Goal: Transaction & Acquisition: Book appointment/travel/reservation

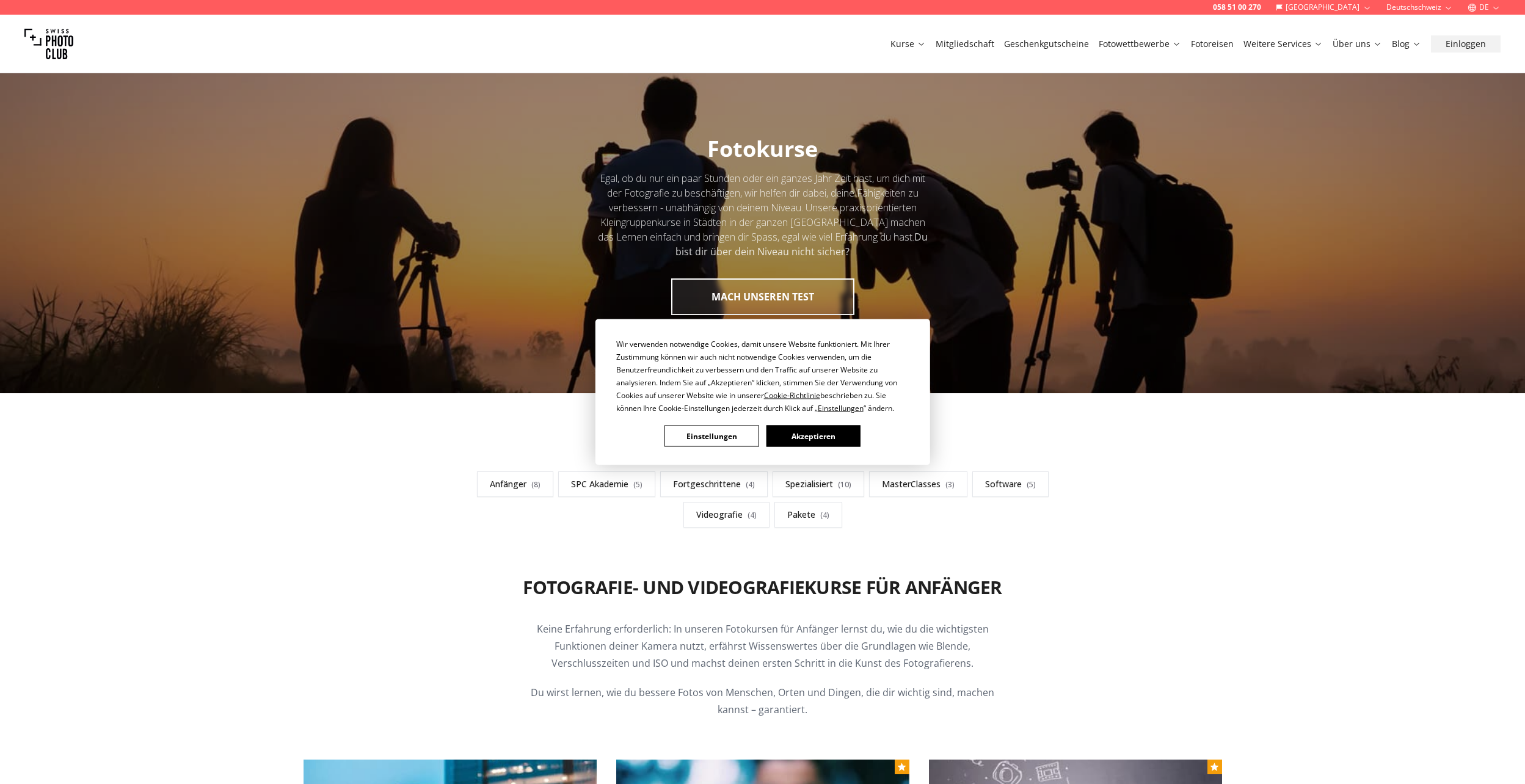
click at [805, 435] on button "Akzeptieren" at bounding box center [813, 437] width 94 height 21
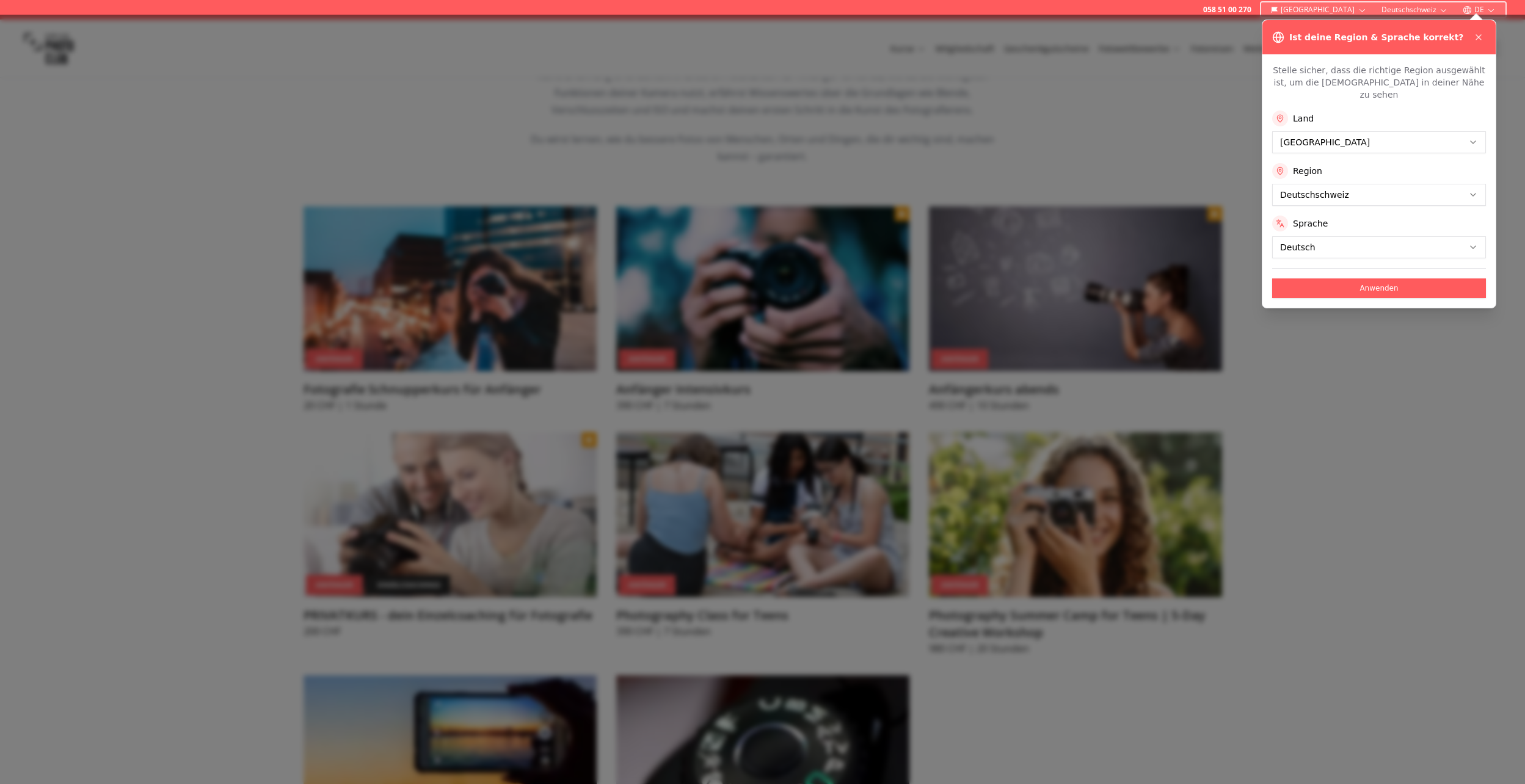
scroll to position [611, 0]
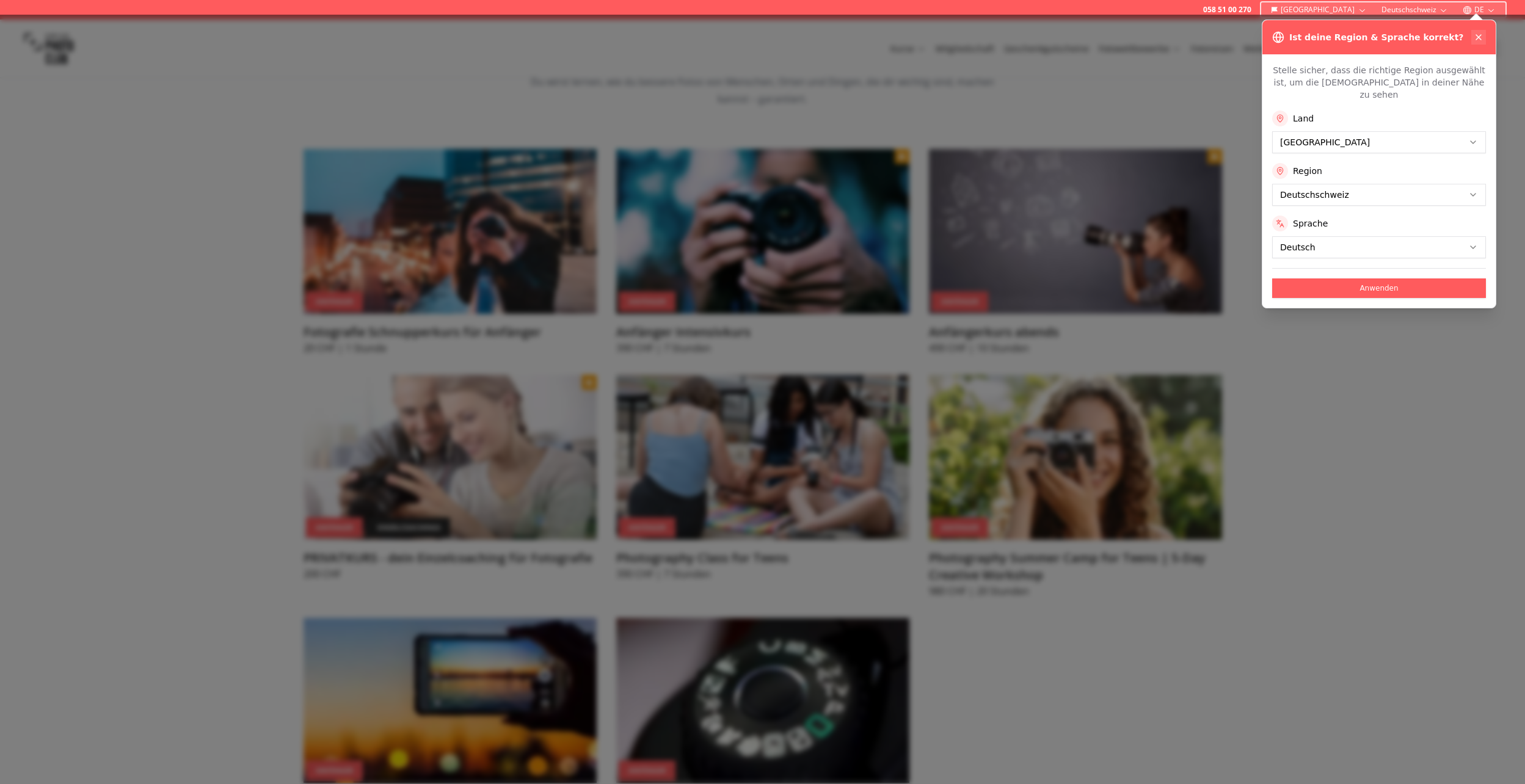
click at [1480, 34] on icon at bounding box center [1479, 37] width 10 height 10
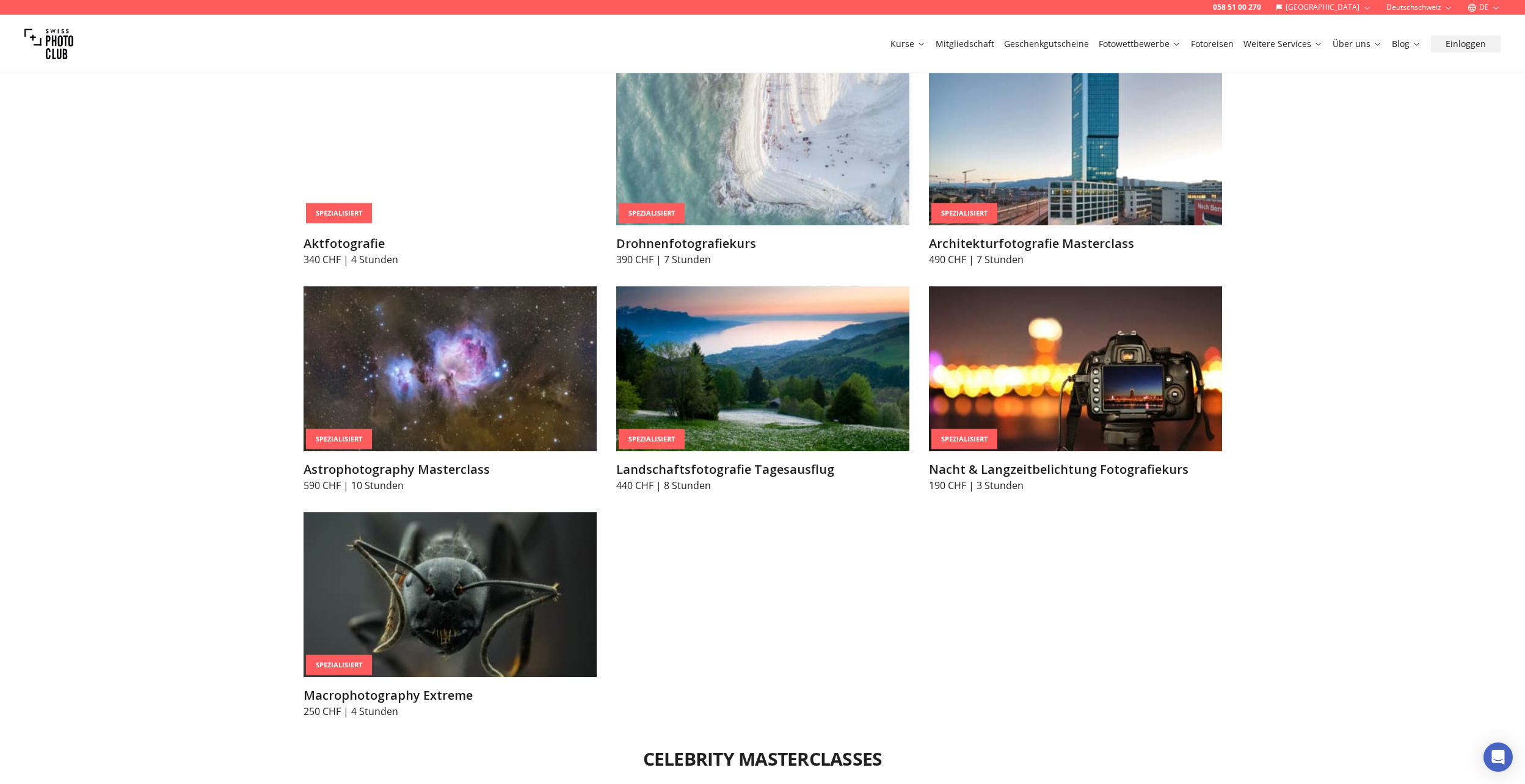
scroll to position [3053, 0]
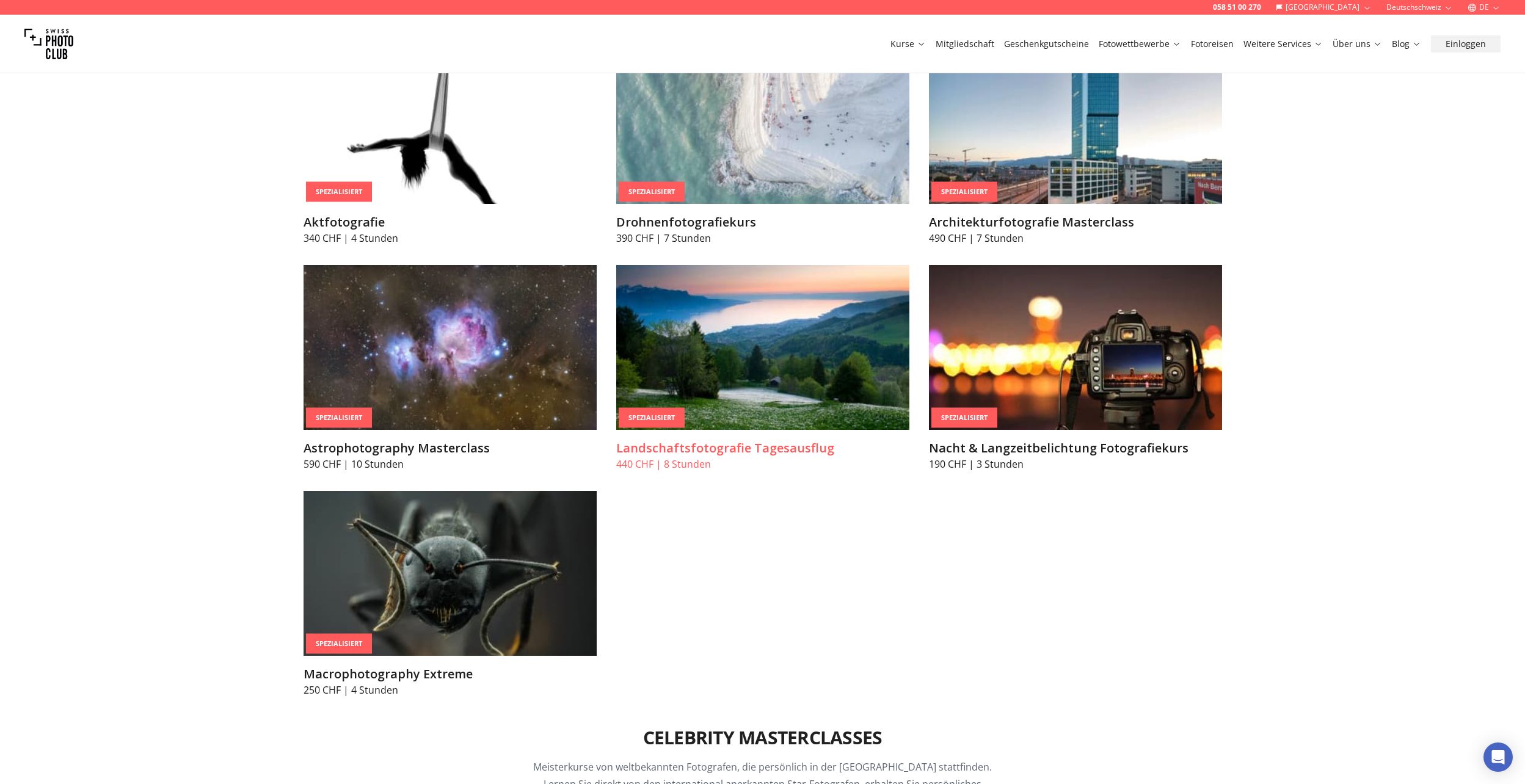
click at [670, 387] on img at bounding box center [762, 347] width 293 height 165
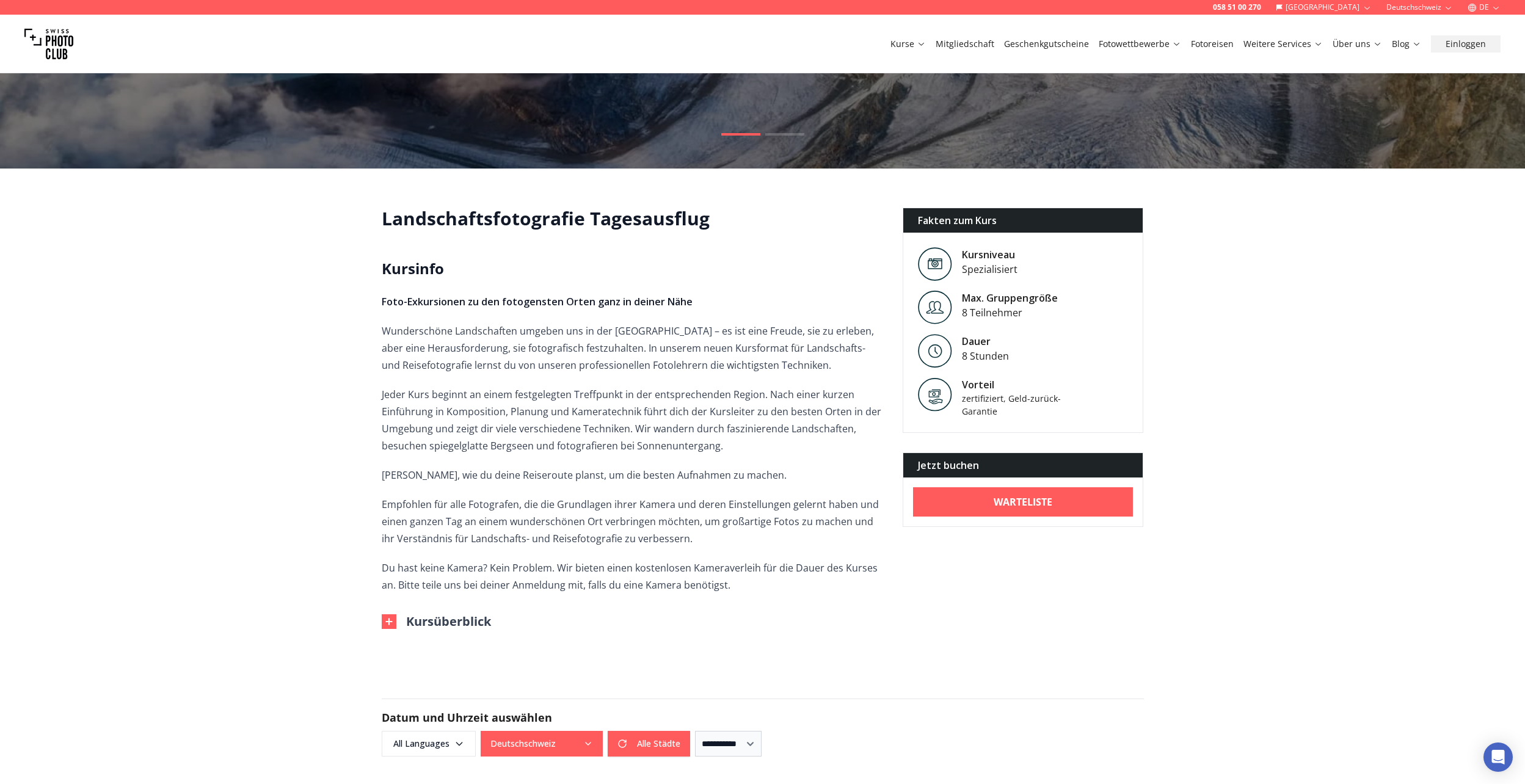
scroll to position [244, 0]
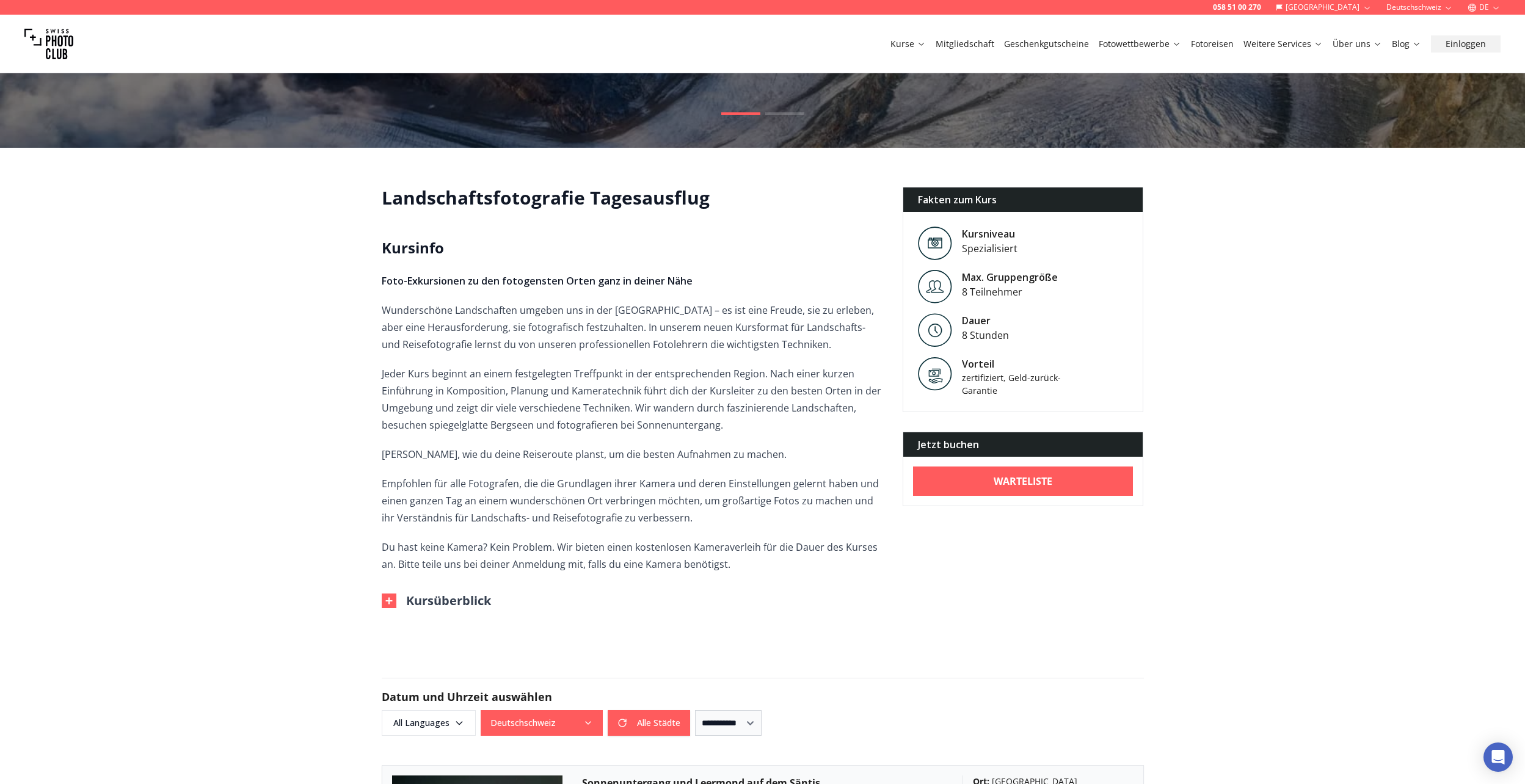
drag, startPoint x: 271, startPoint y: 508, endPoint x: 146, endPoint y: 423, distance: 151.2
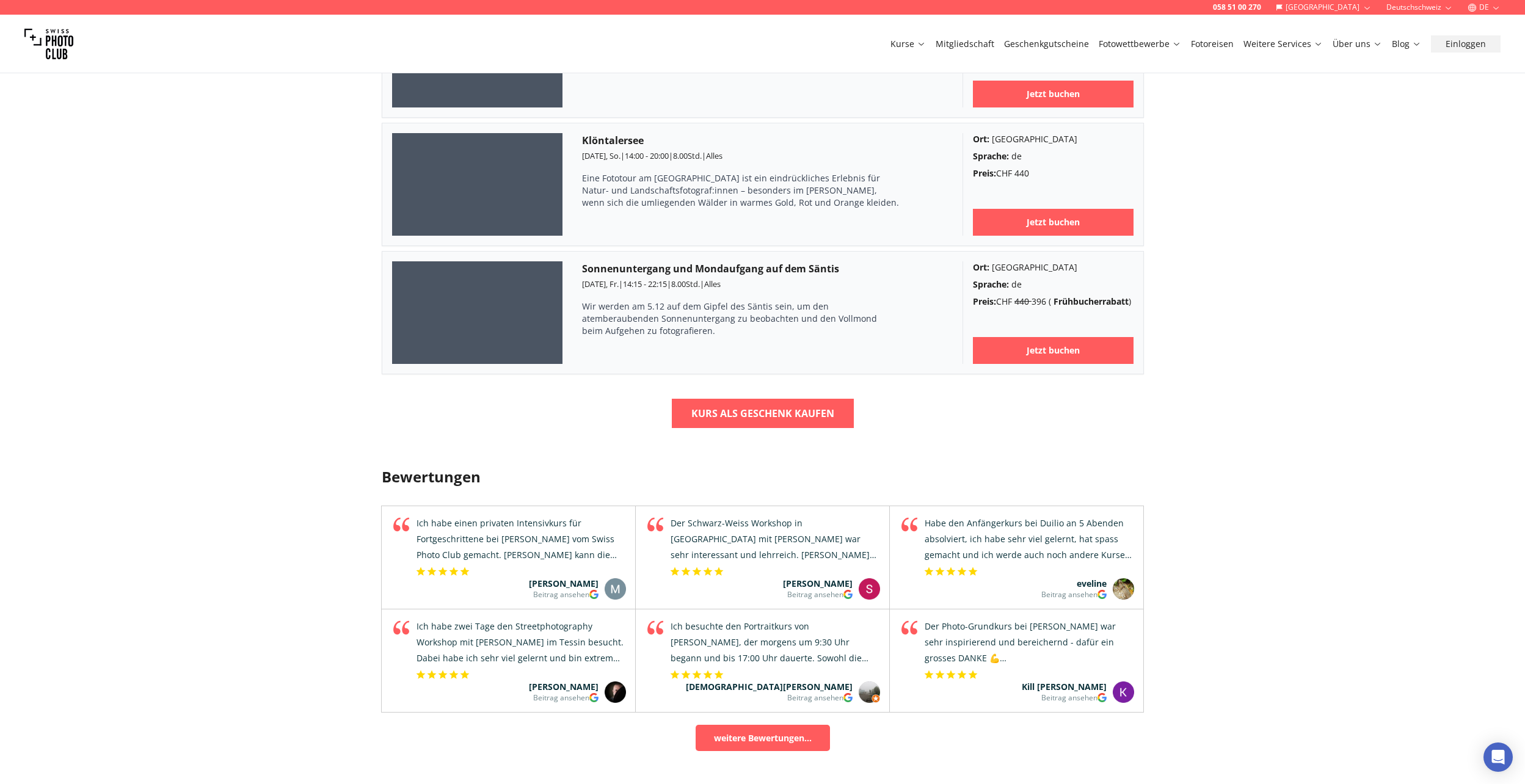
scroll to position [1221, 0]
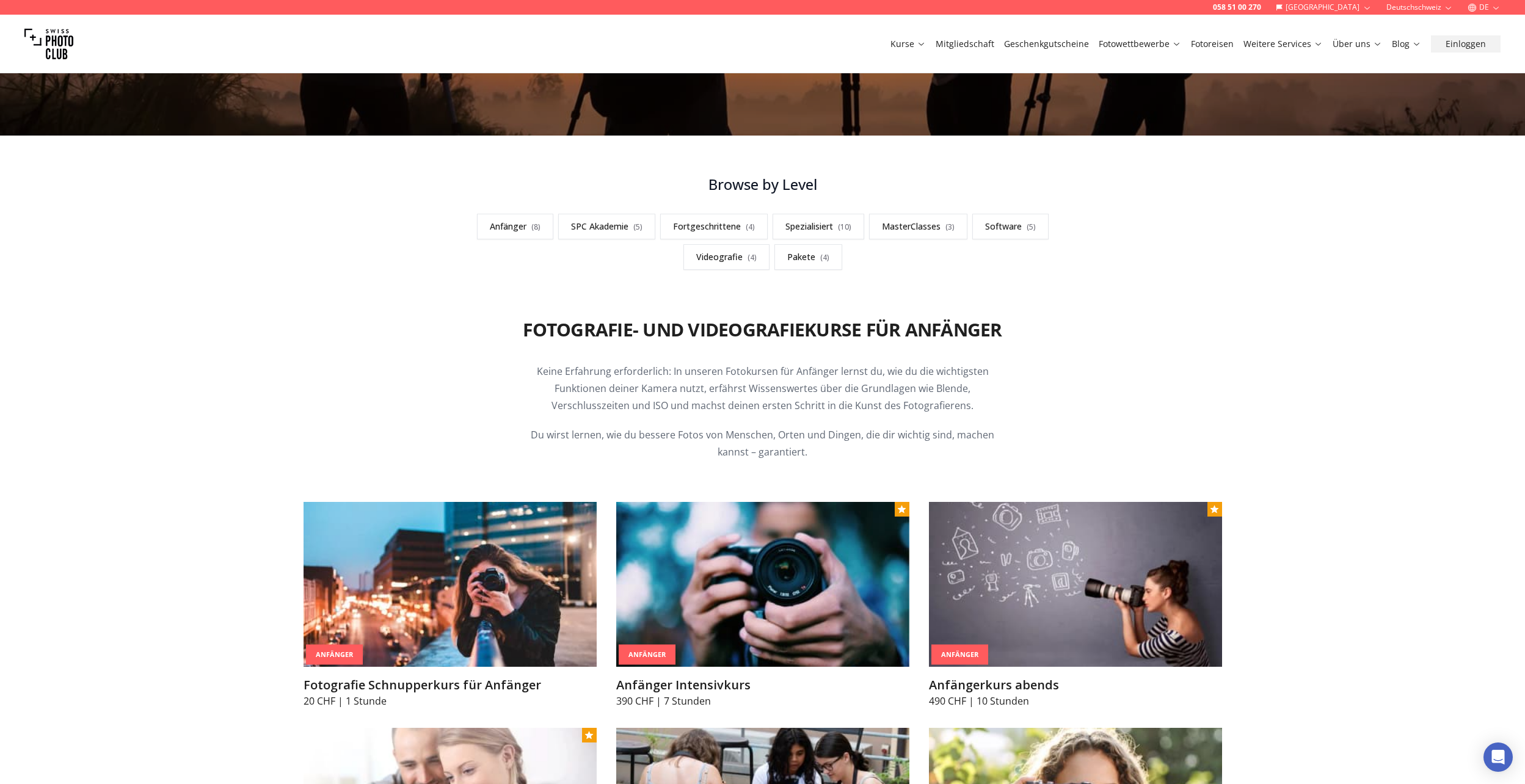
scroll to position [244, 0]
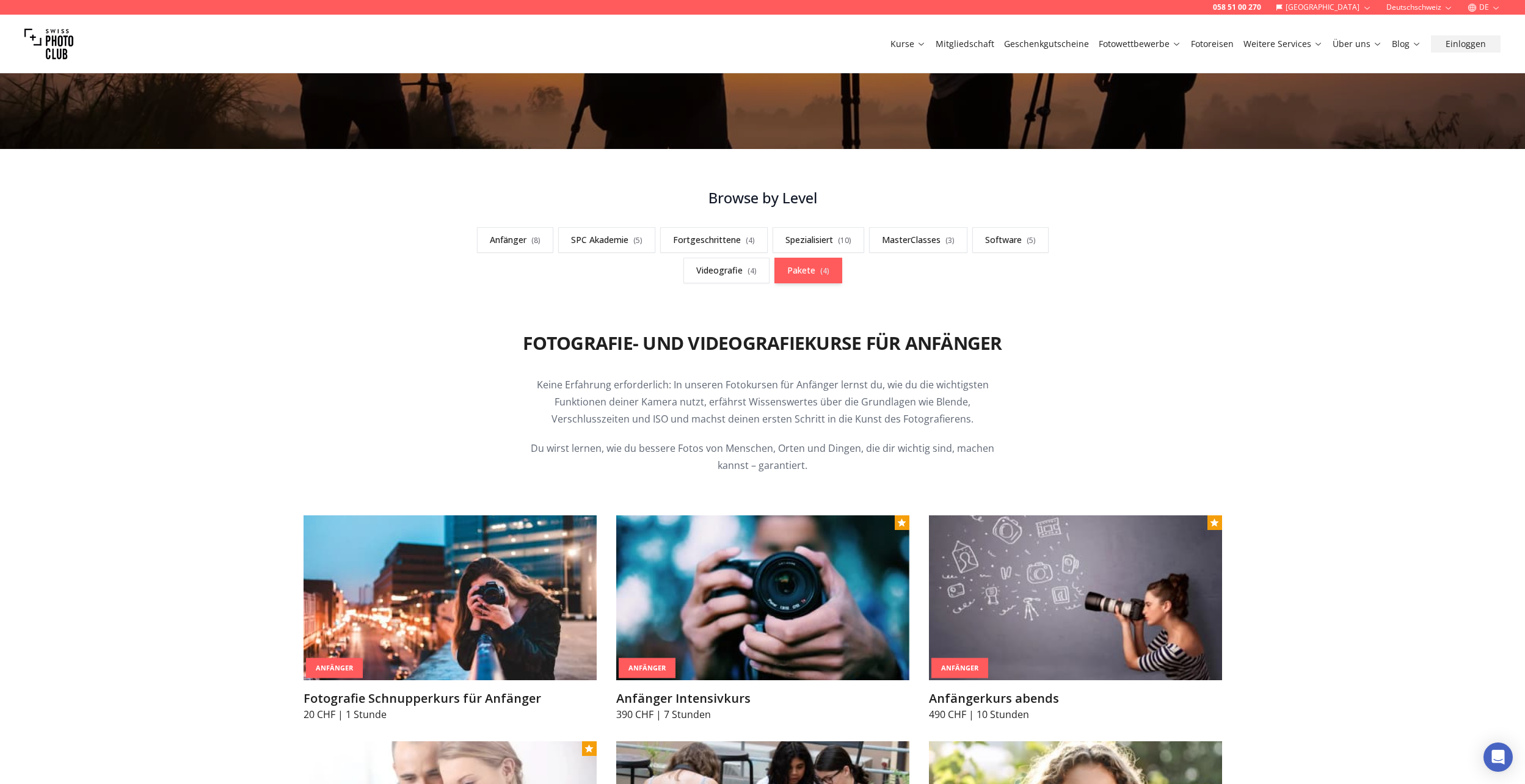
click at [806, 268] on link "Pakete ( 4 )" at bounding box center [808, 270] width 68 height 26
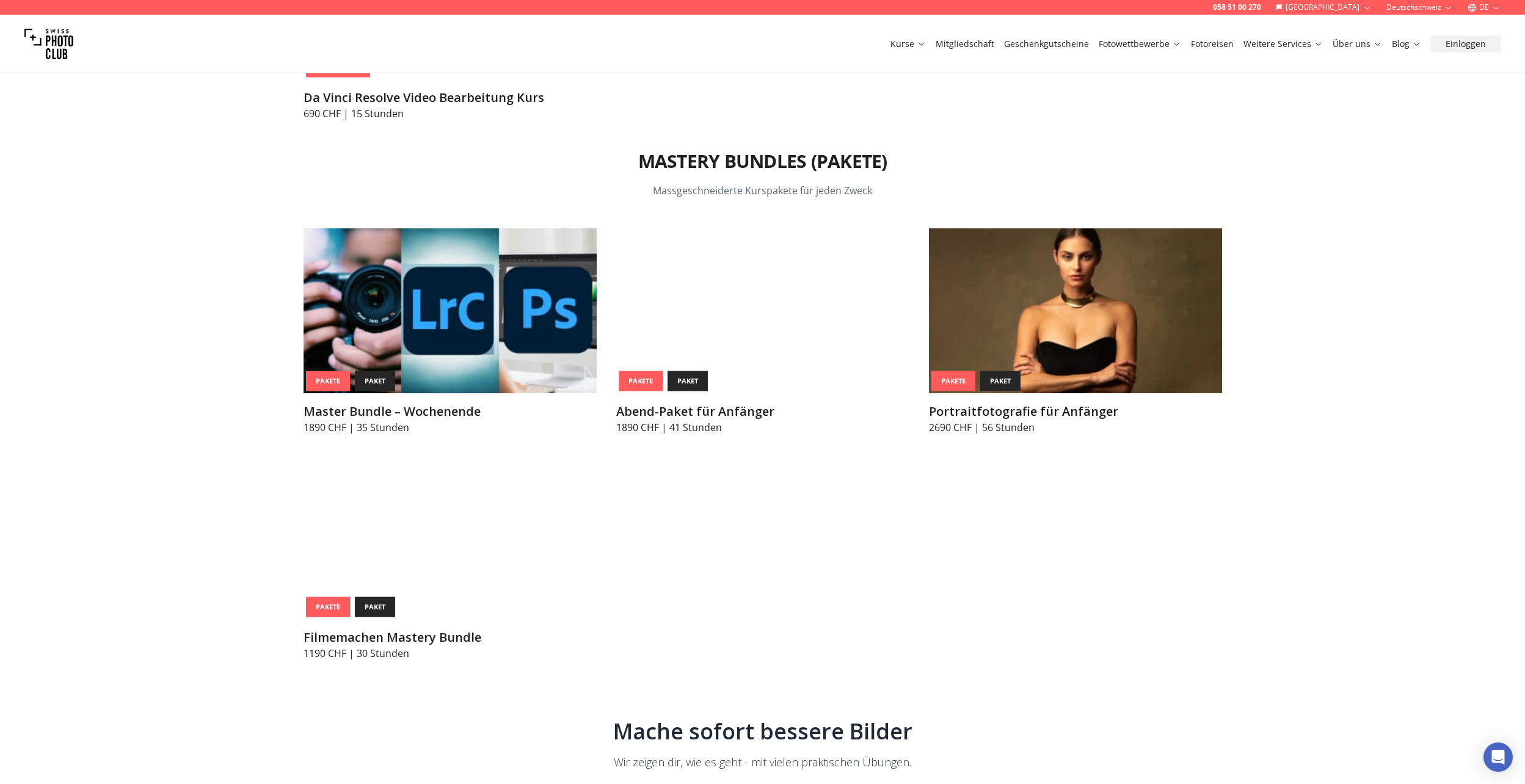
scroll to position [5108, 0]
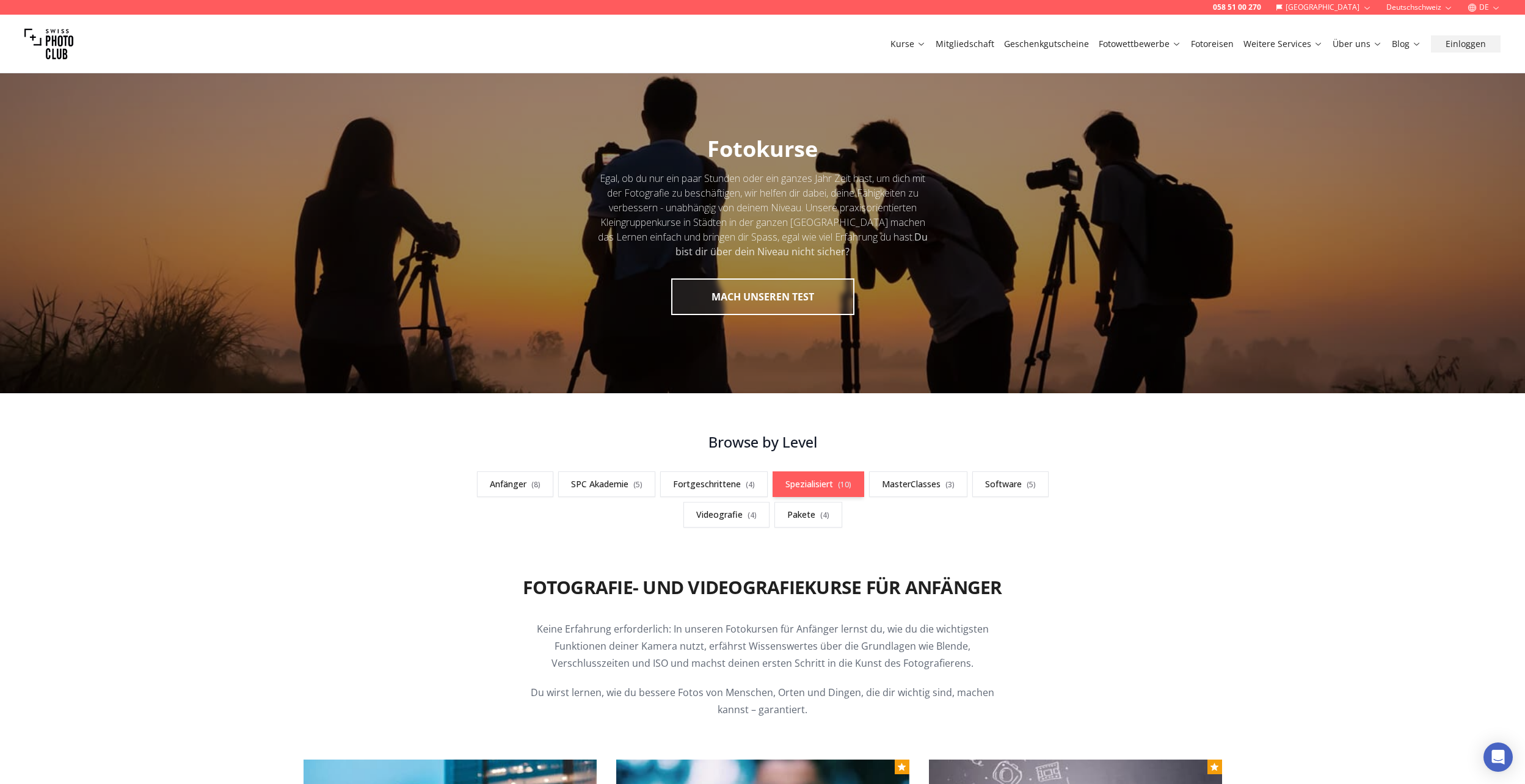
click at [835, 478] on link "Spezialisiert ( 10 )" at bounding box center [818, 484] width 92 height 26
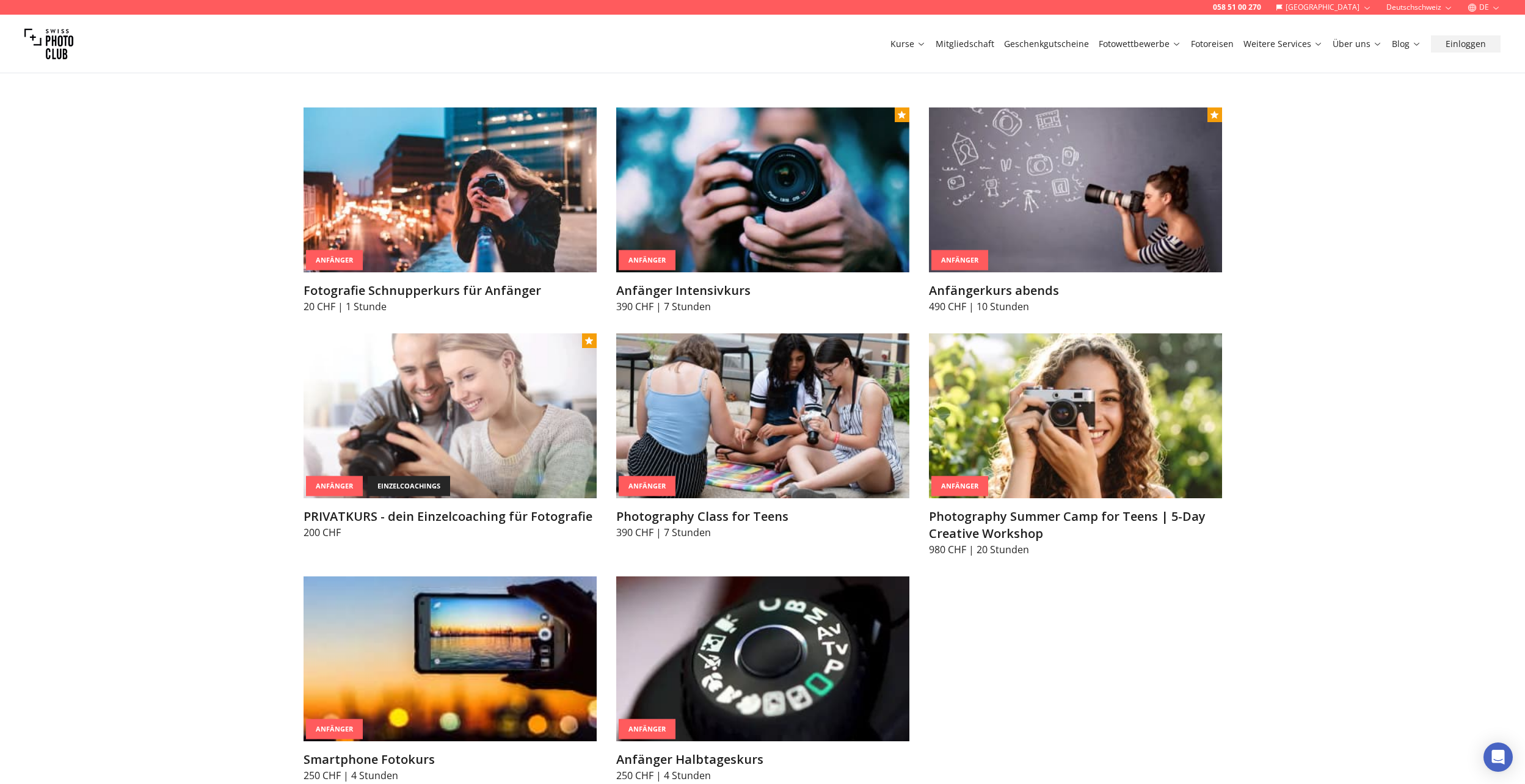
scroll to position [672, 0]
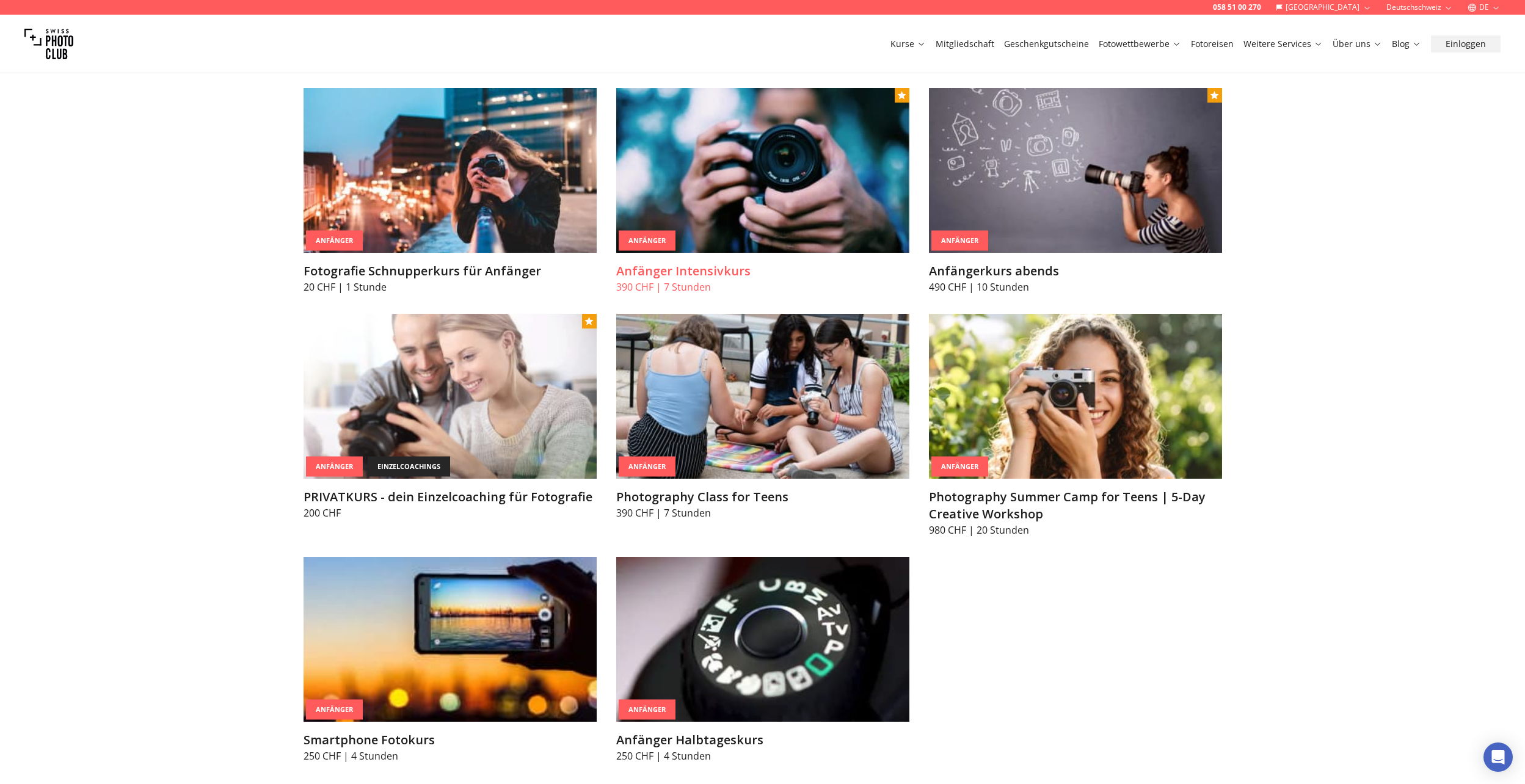
click at [835, 176] on img at bounding box center [762, 171] width 293 height 165
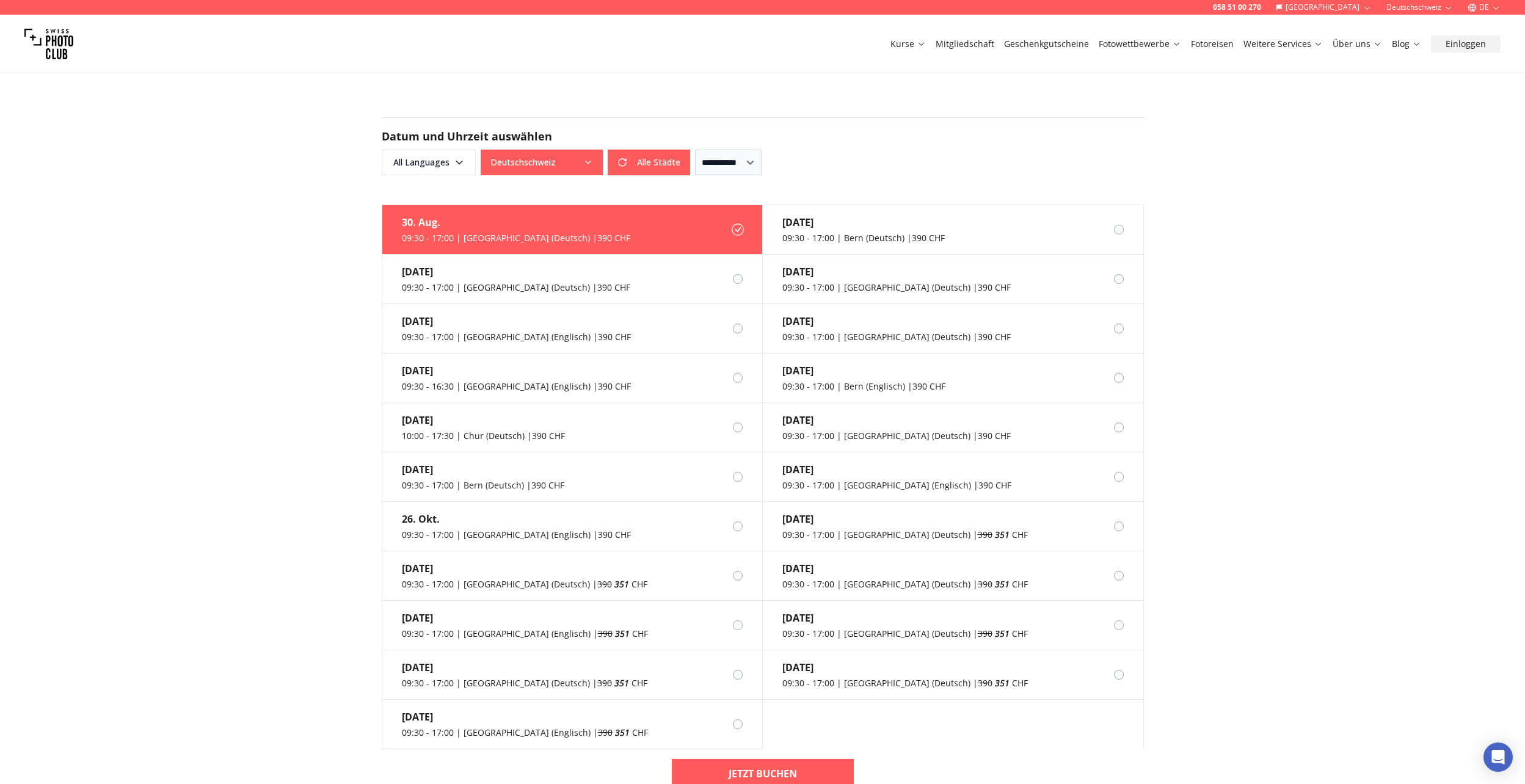
scroll to position [977, 0]
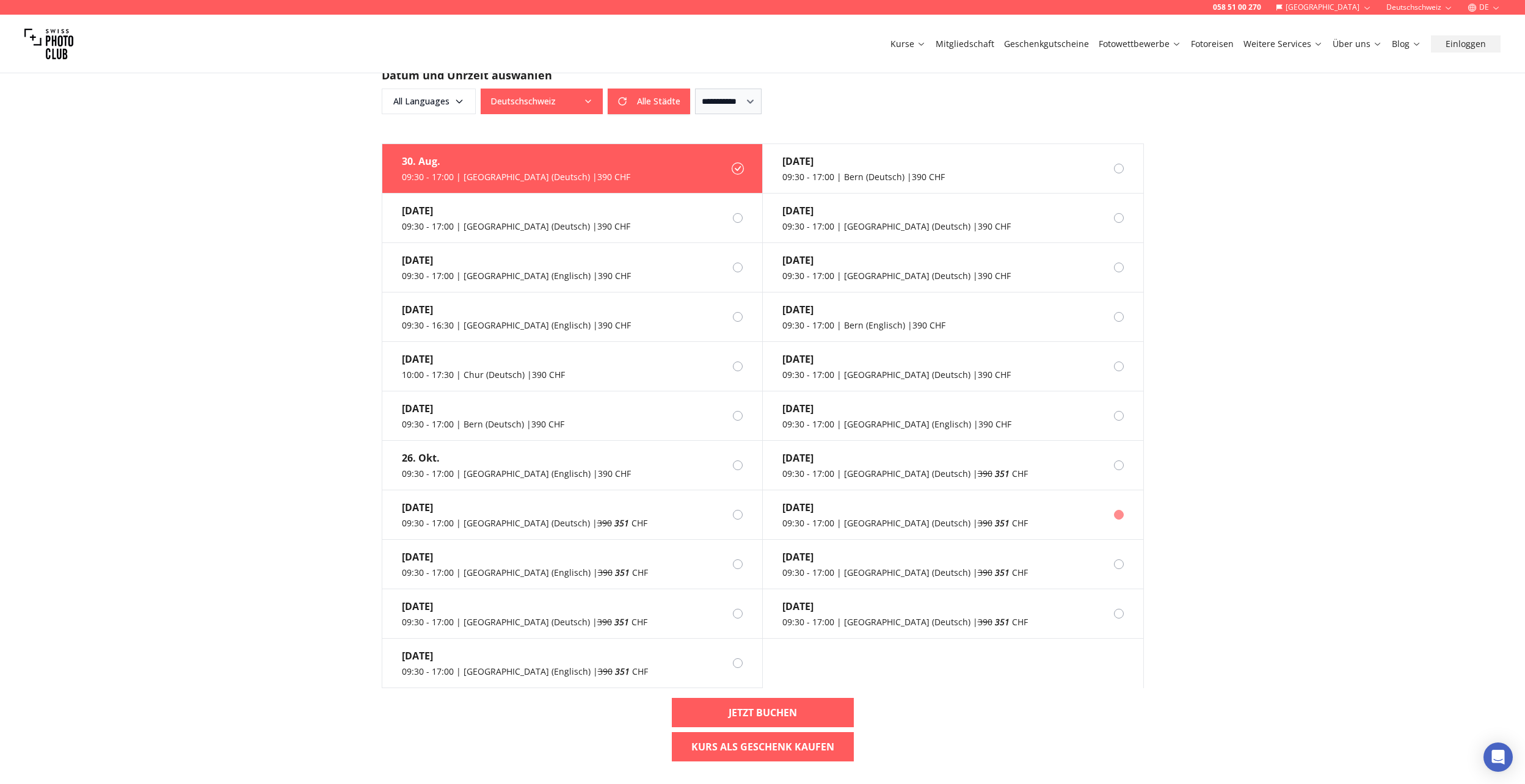
click at [912, 500] on div "[DATE]" at bounding box center [905, 508] width 245 height 15
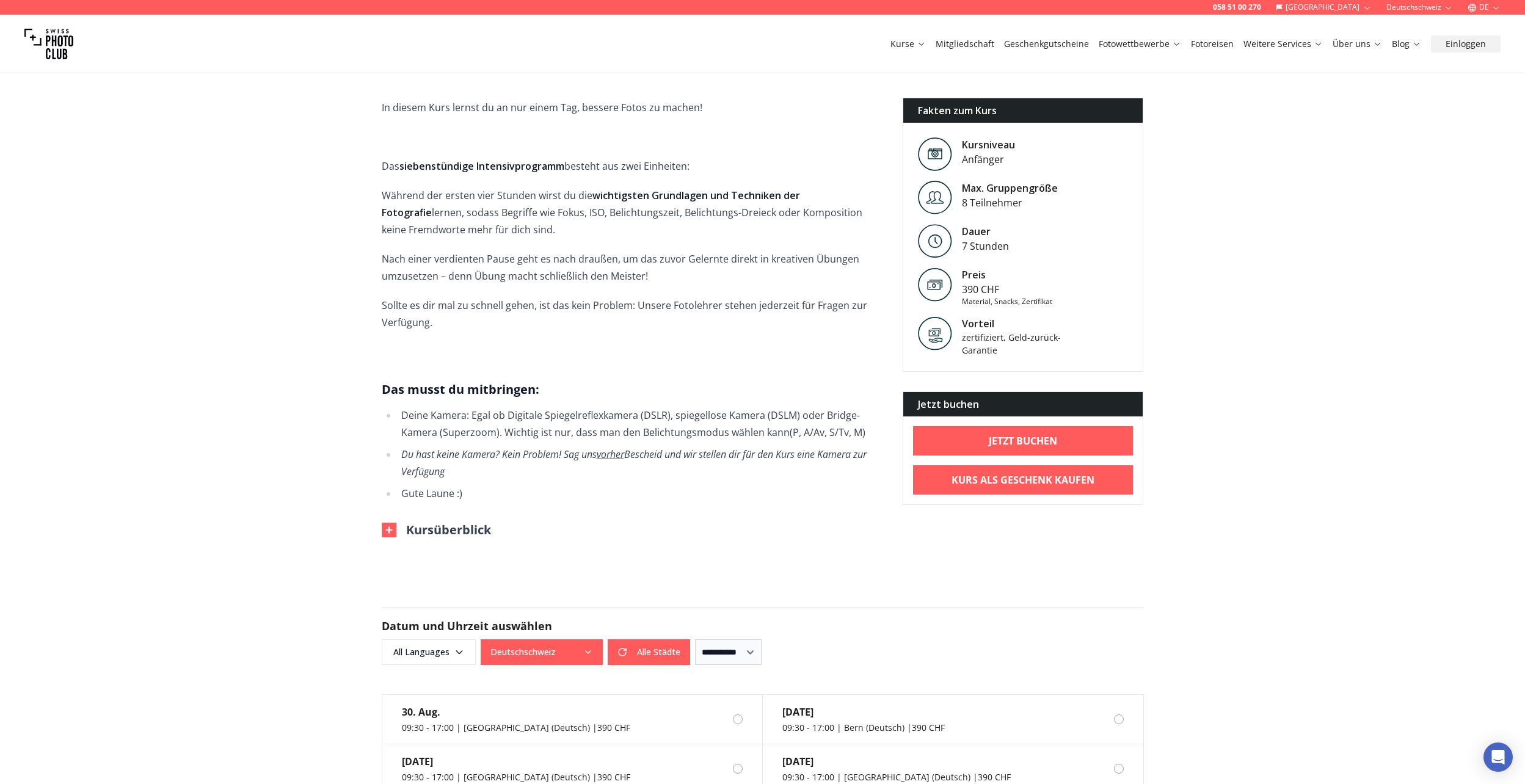
scroll to position [427, 0]
click at [386, 522] on img at bounding box center [389, 529] width 15 height 15
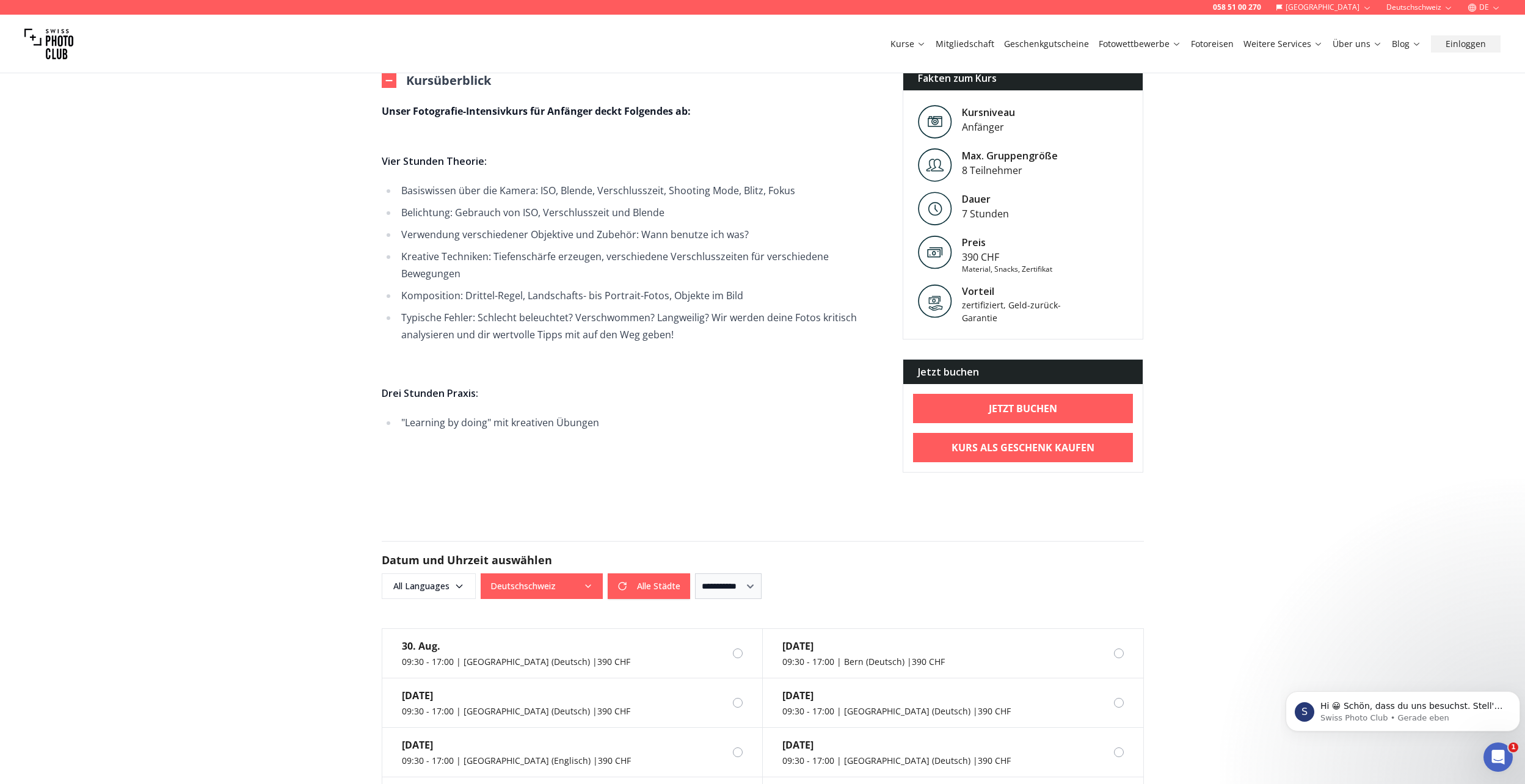
scroll to position [855, 0]
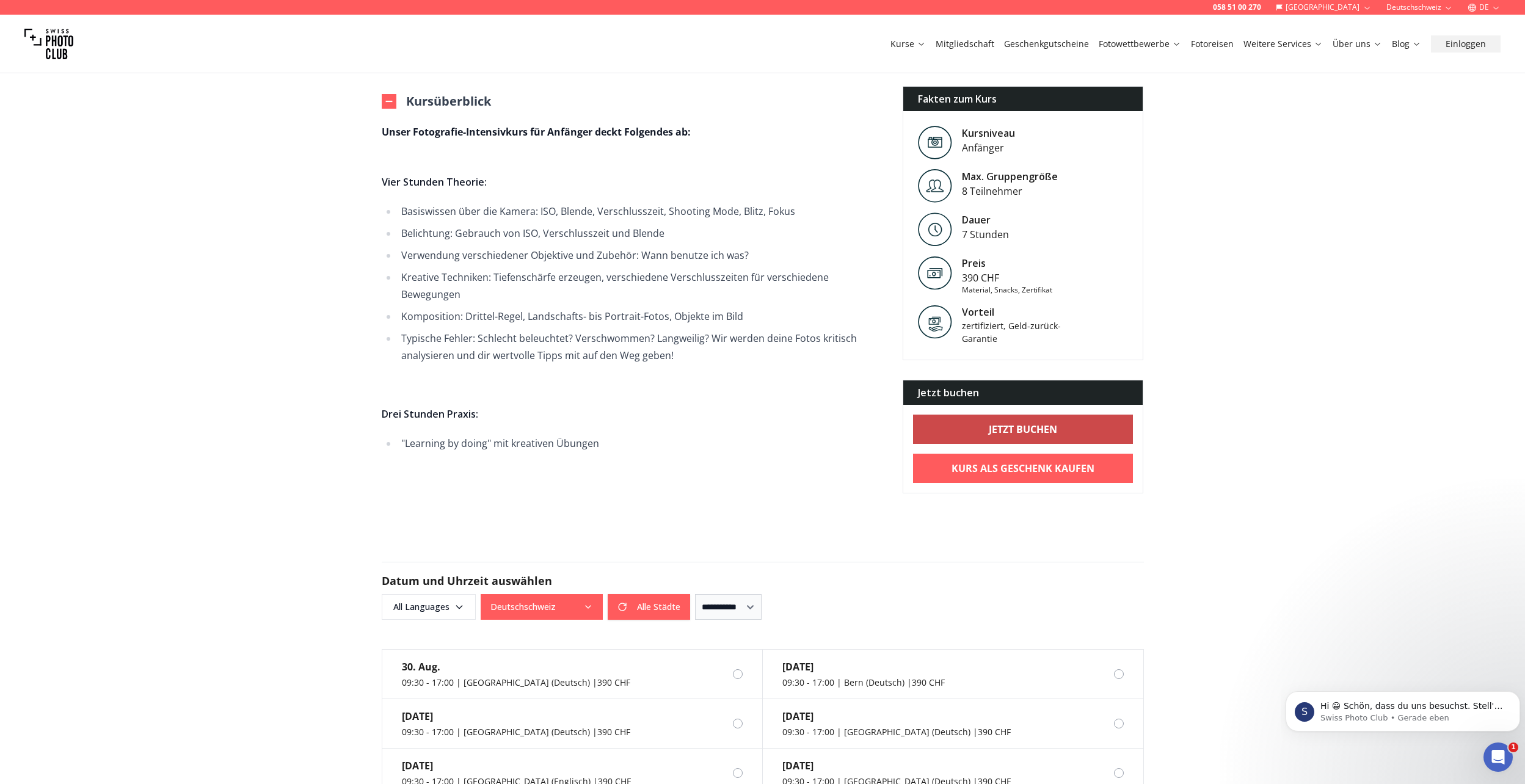
click at [1036, 422] on b "Jetzt buchen" at bounding box center [1023, 429] width 69 height 15
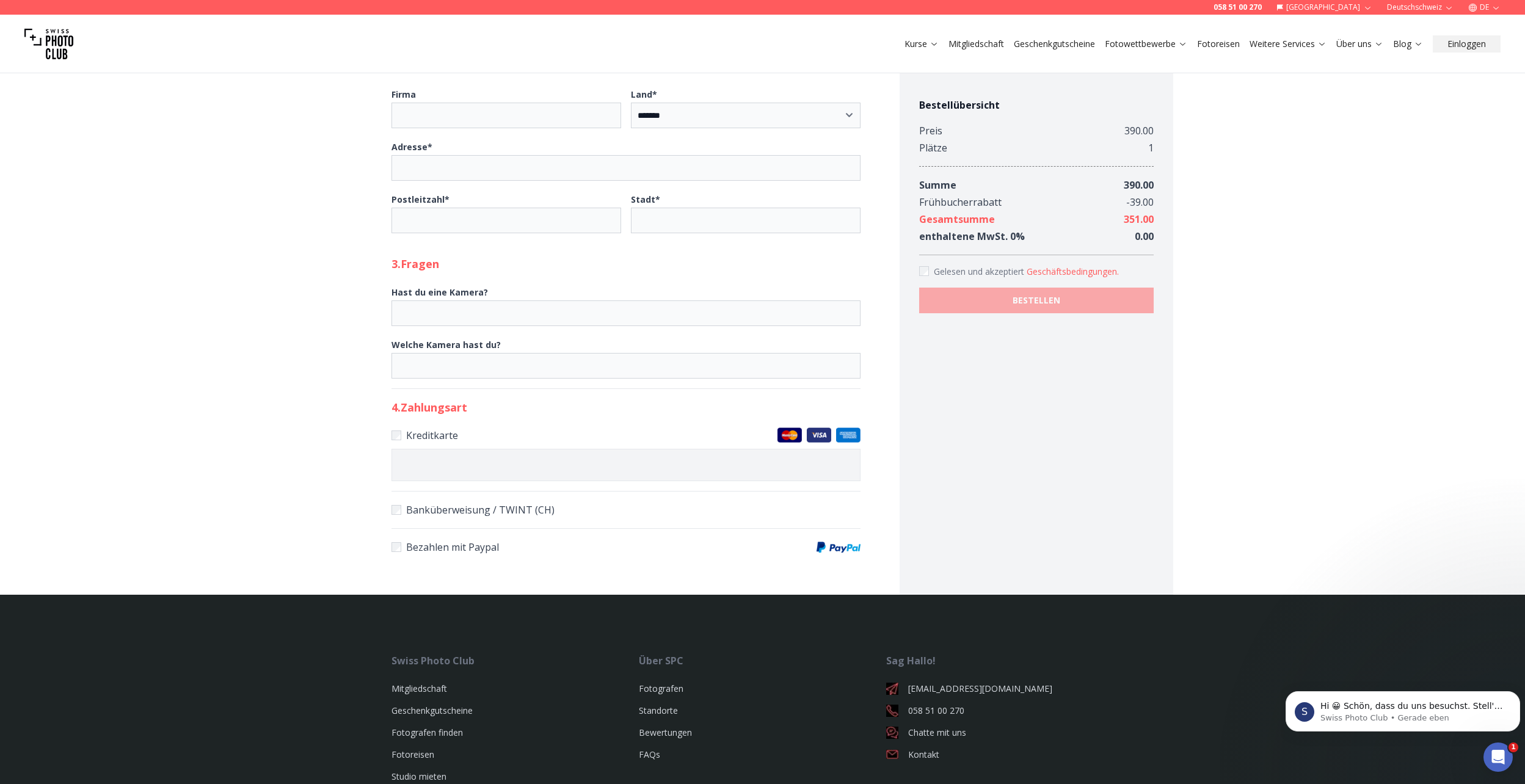
scroll to position [550, 0]
click at [445, 503] on label "Banküberweisung / TWINT (CH)" at bounding box center [626, 509] width 469 height 17
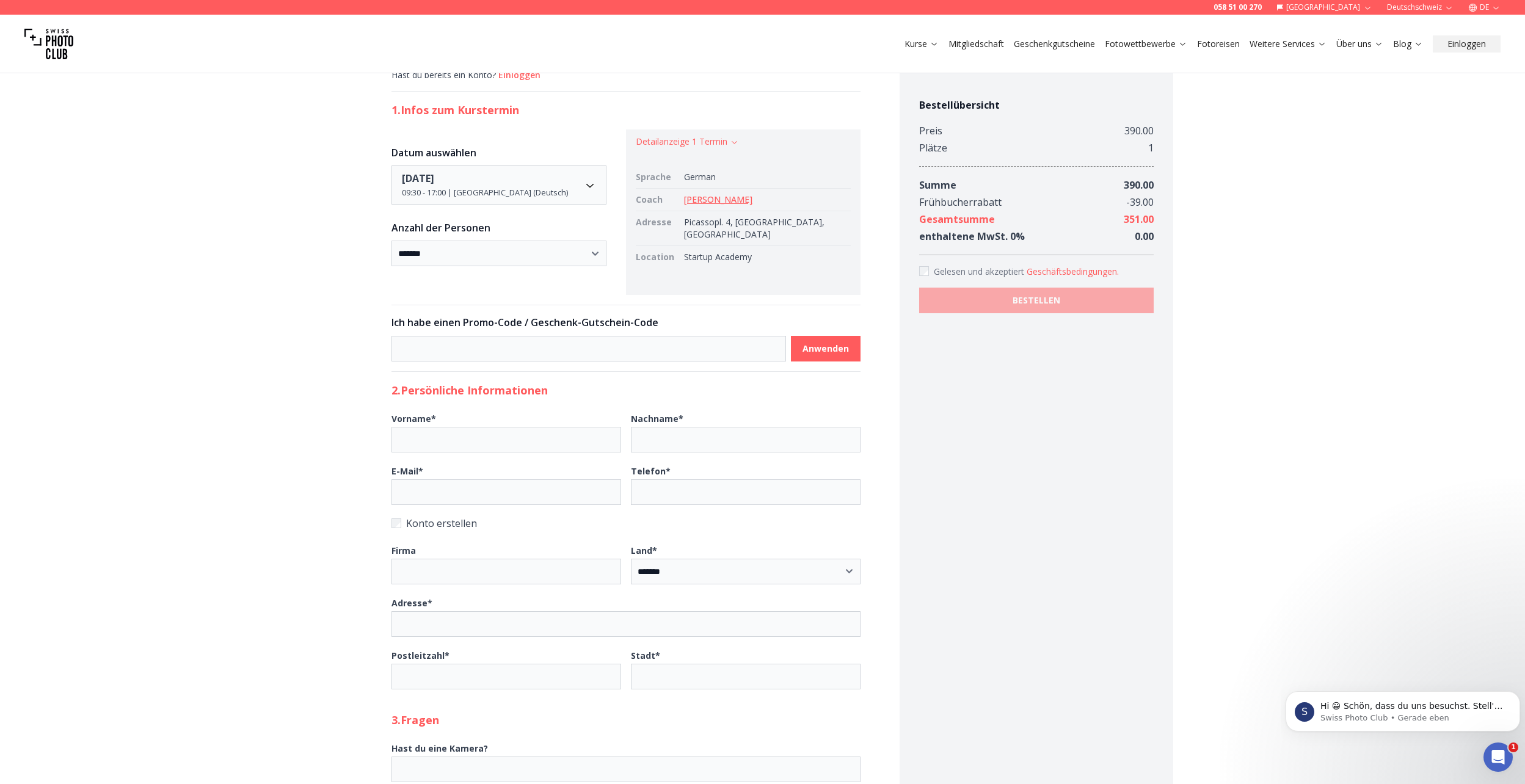
scroll to position [0, 0]
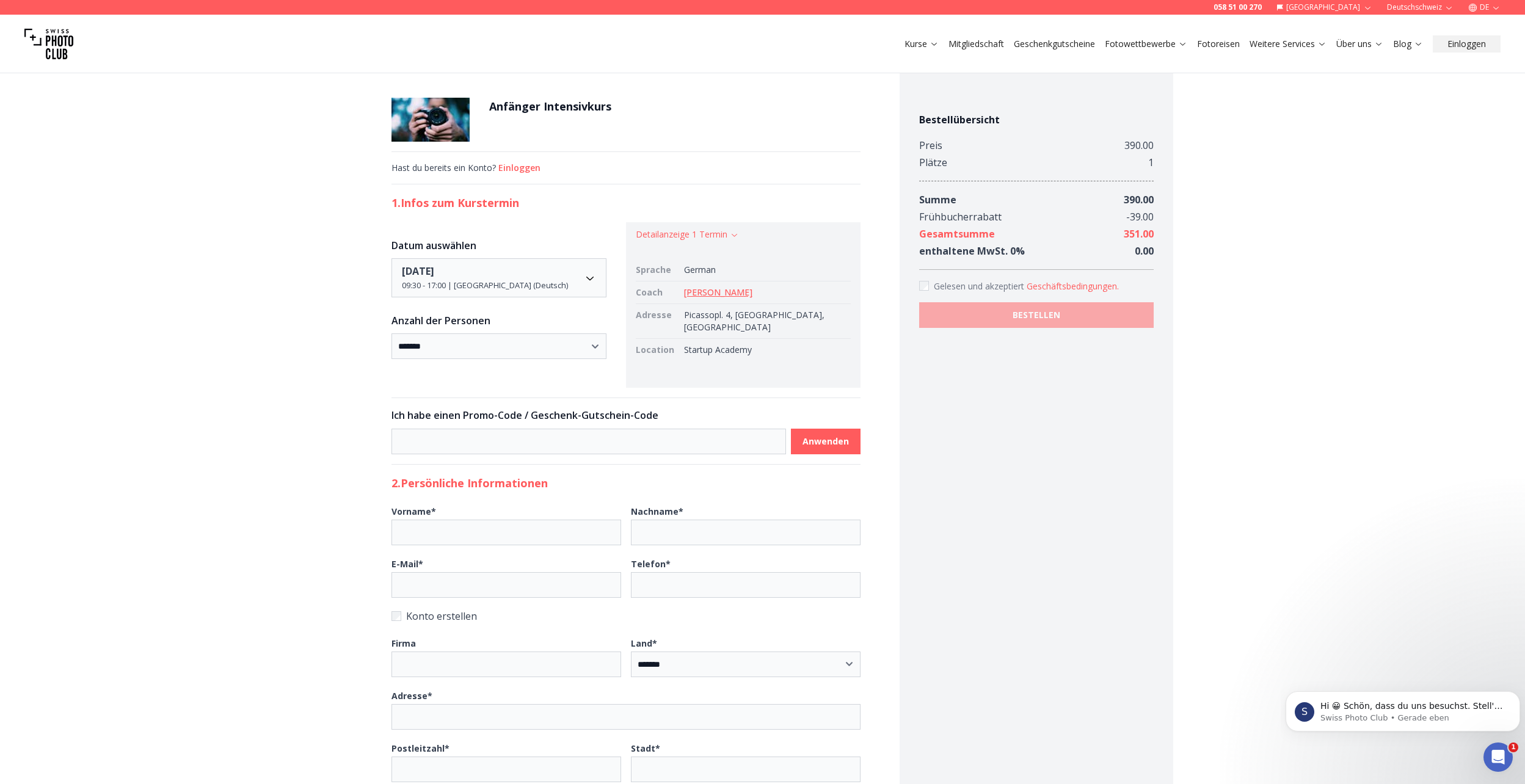
click at [50, 44] on img at bounding box center [49, 44] width 49 height 49
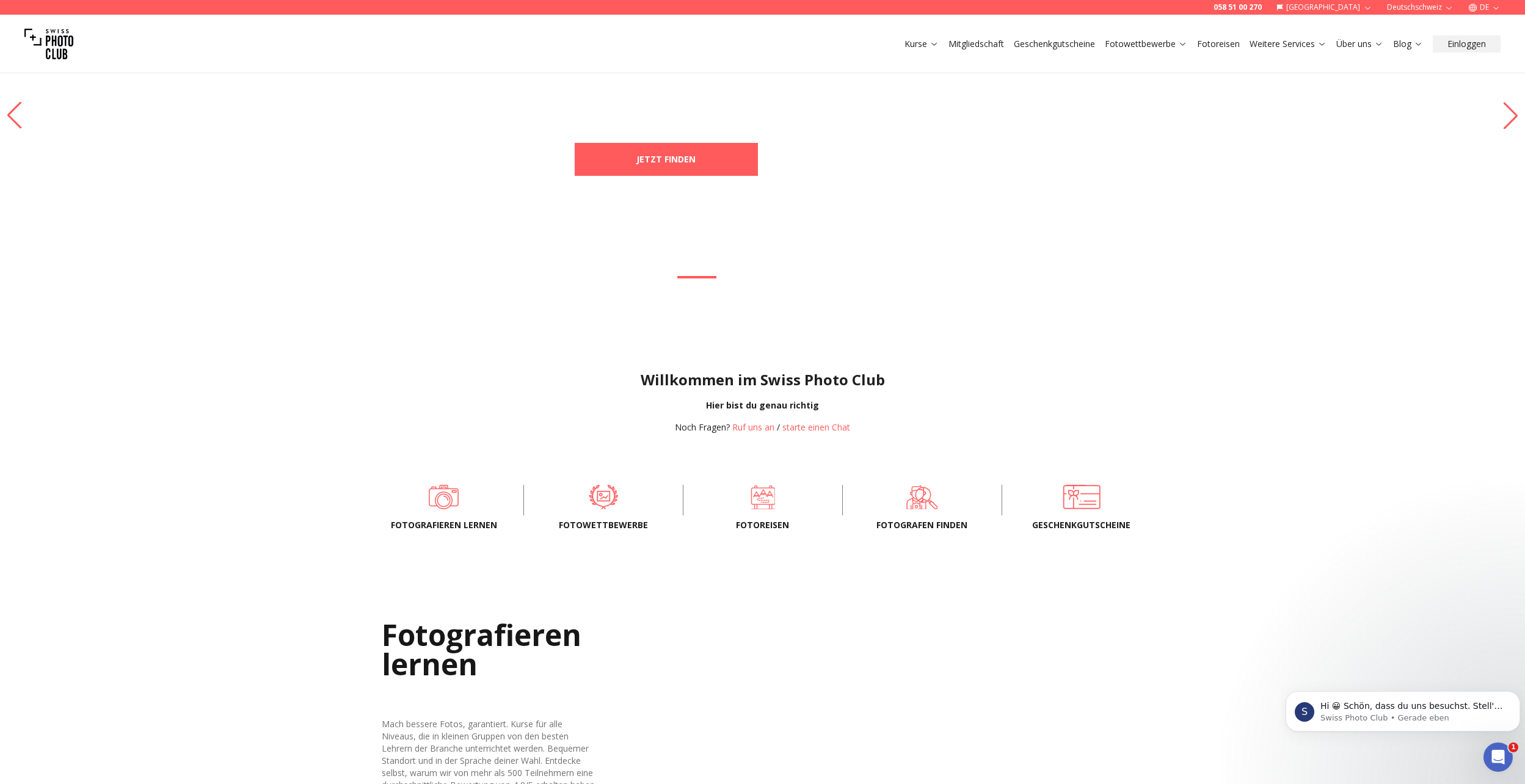
scroll to position [244, 0]
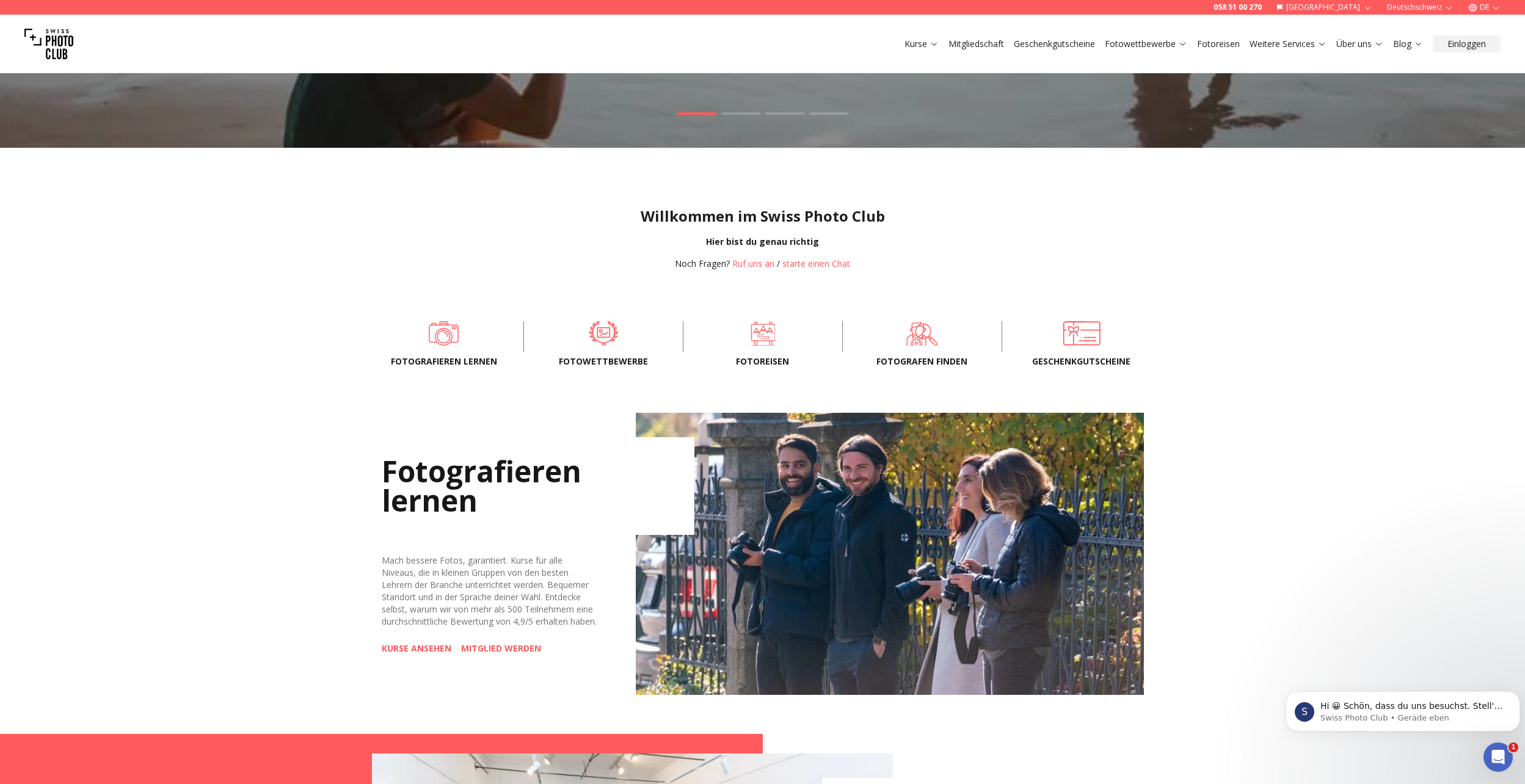
click at [433, 654] on link "KURSE ANSEHEN" at bounding box center [416, 648] width 69 height 12
